Goal: Find contact information: Find contact information

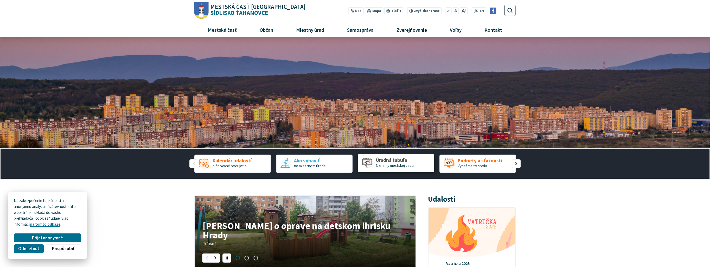
click at [401, 163] on span "Oznamy mestskej časti" at bounding box center [395, 165] width 38 height 5
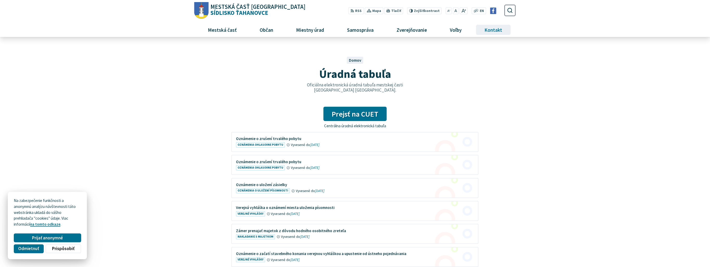
click at [496, 29] on span "Kontakt" at bounding box center [493, 30] width 22 height 14
